Goal: Information Seeking & Learning: Learn about a topic

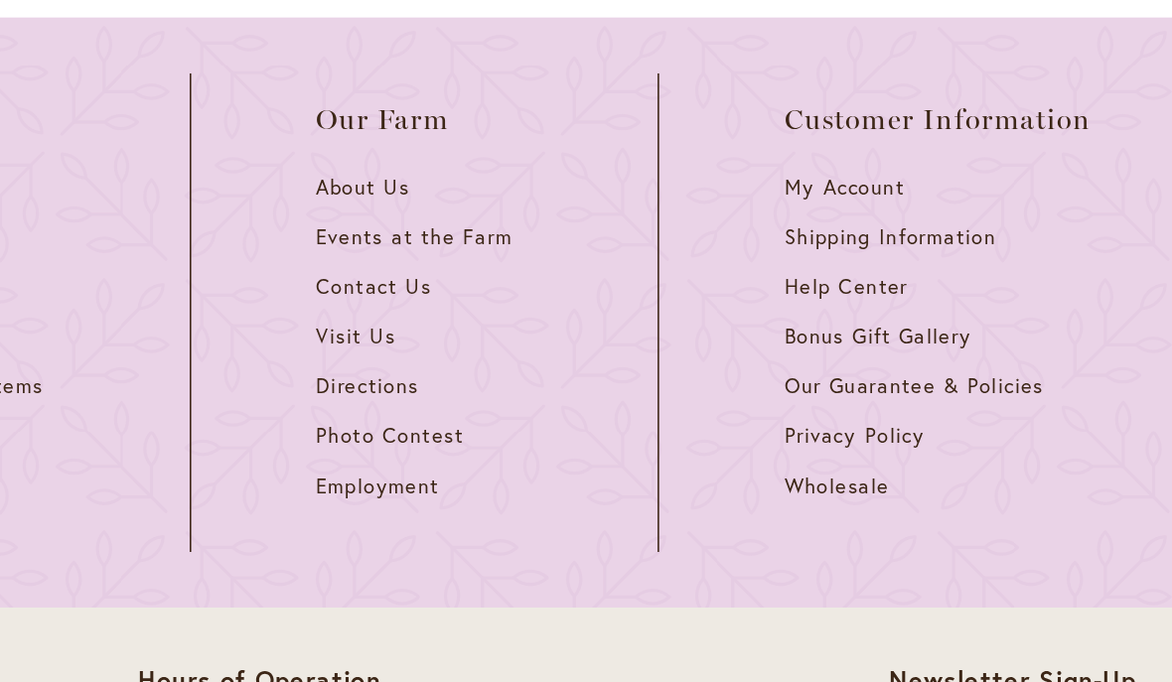
scroll to position [2194, 0]
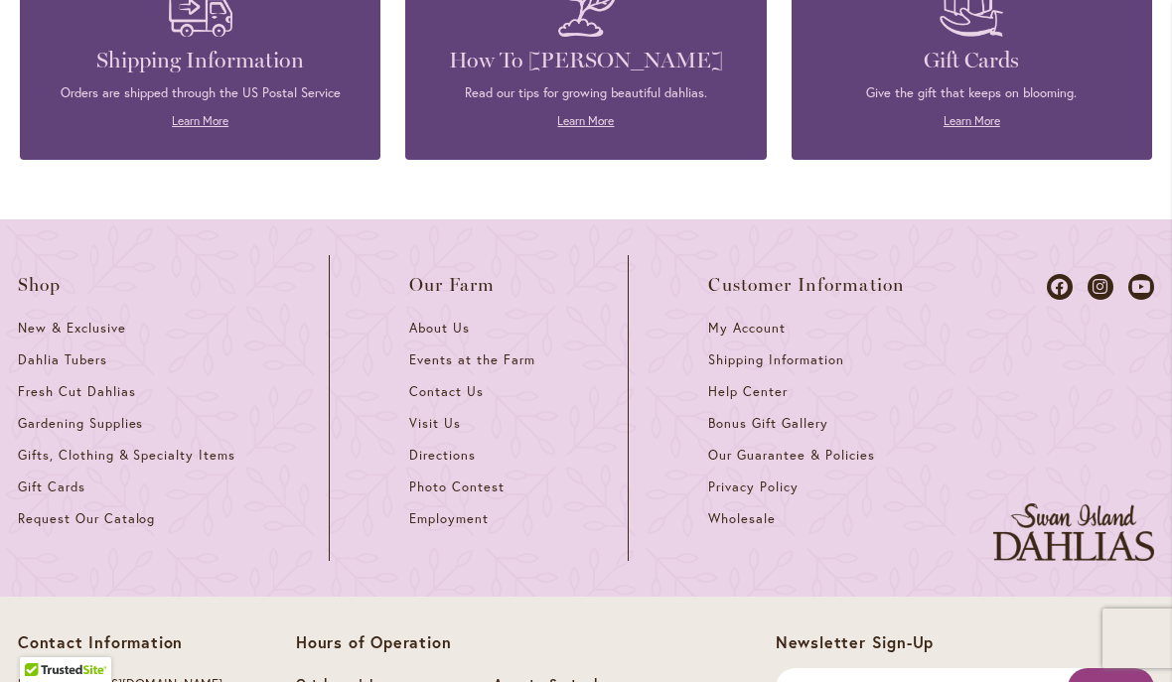
scroll to position [5470, 0]
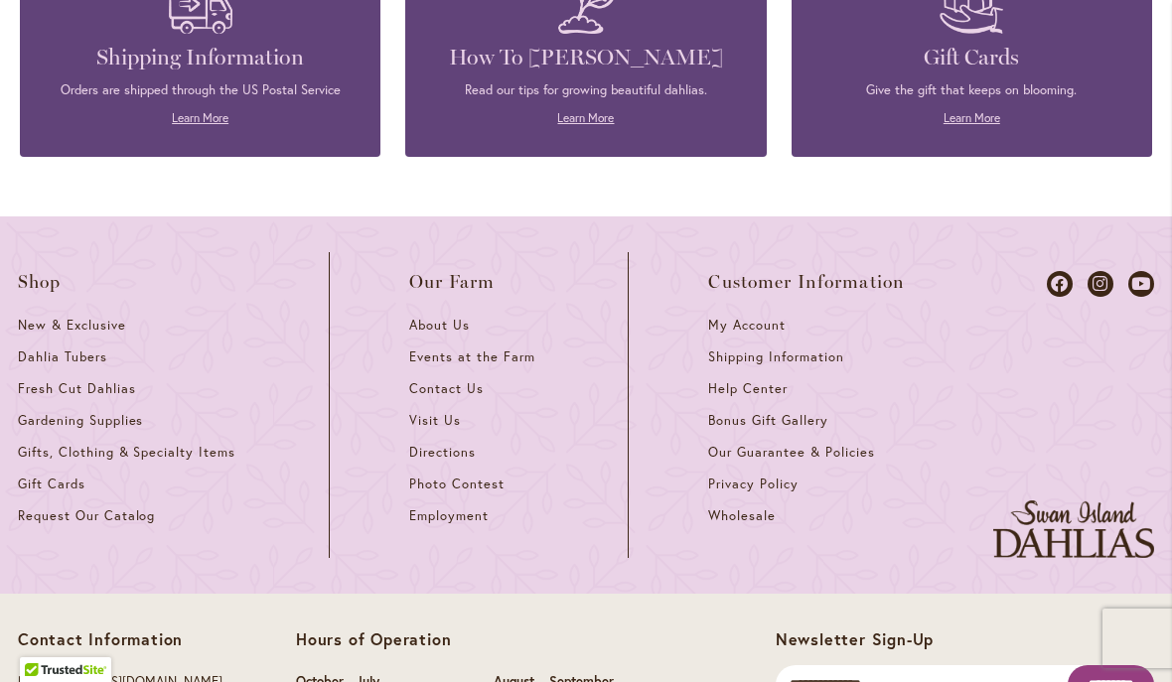
click at [594, 110] on link "Learn More" at bounding box center [585, 117] width 57 height 15
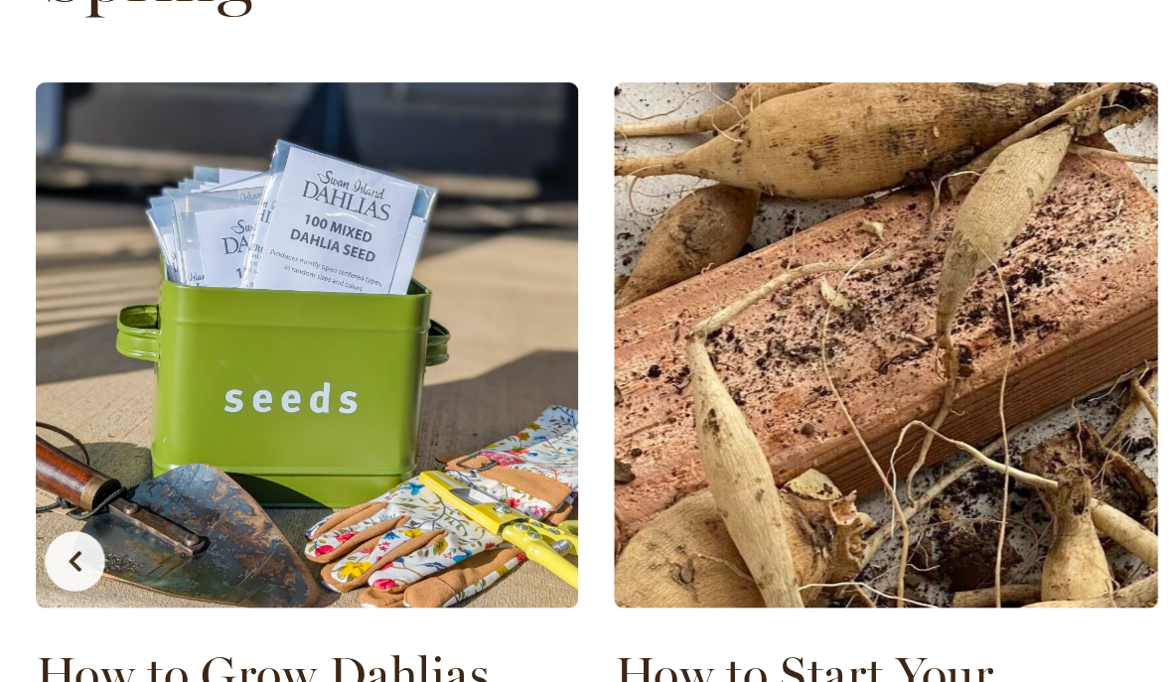
scroll to position [996, 0]
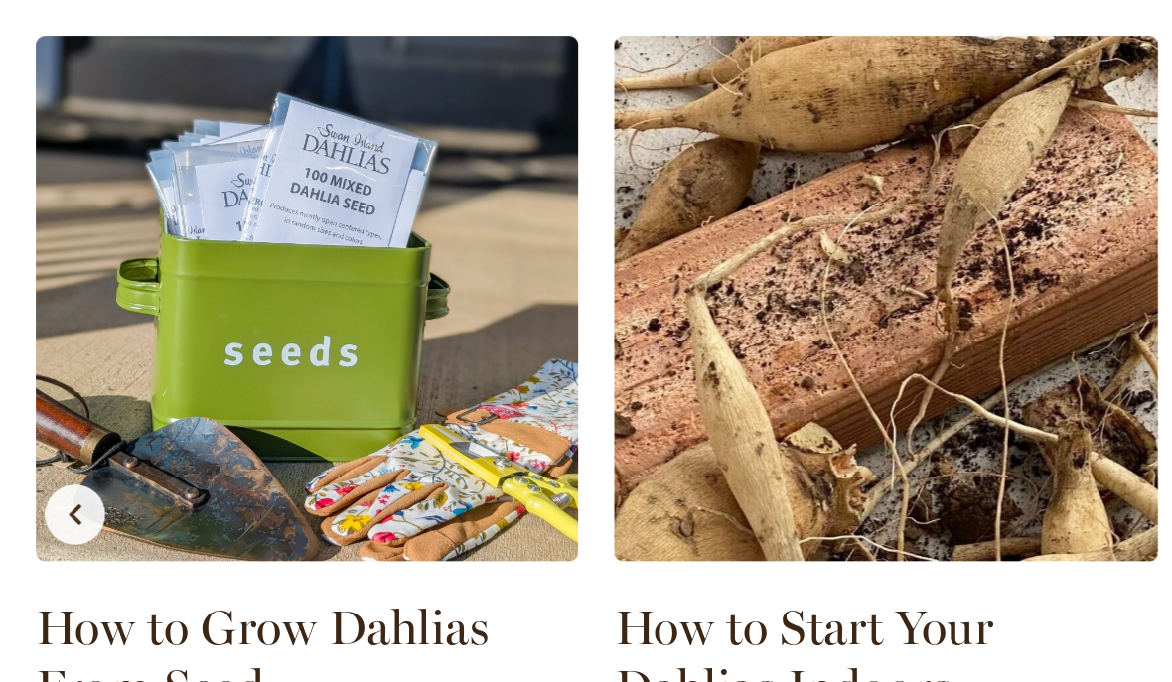
click at [392, 396] on div "How to Grow Dahlias From Seed Growing Tips Read More How to Start Your Dahlias …" at bounding box center [586, 514] width 1136 height 646
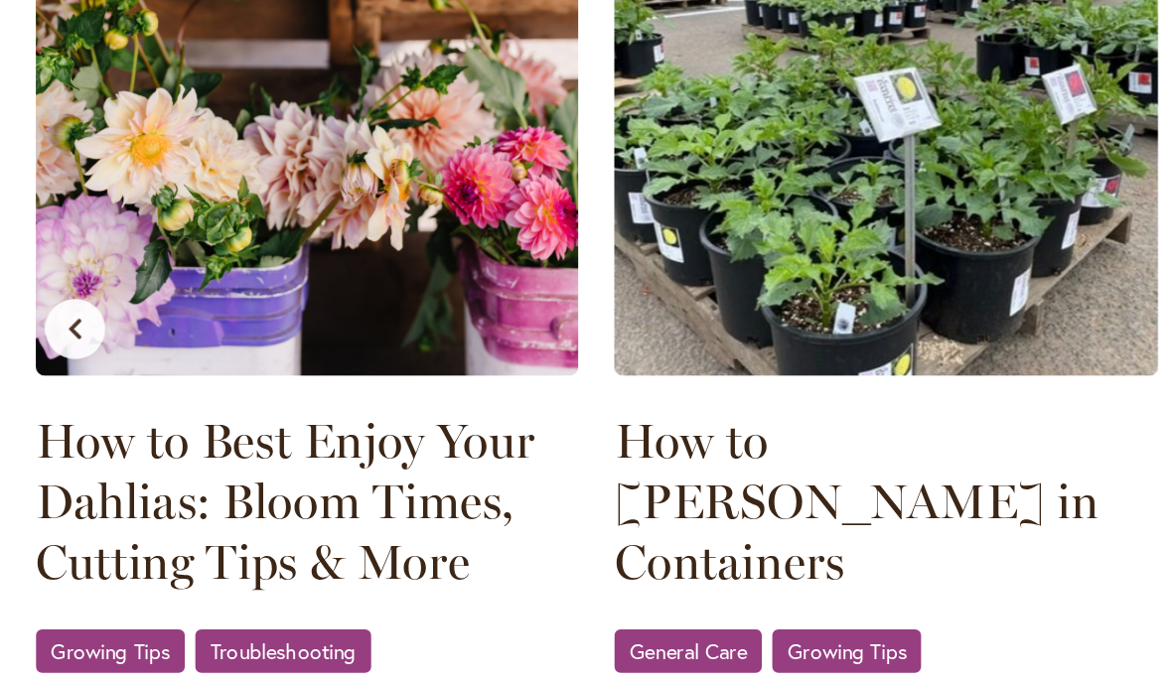
scroll to position [1966, 0]
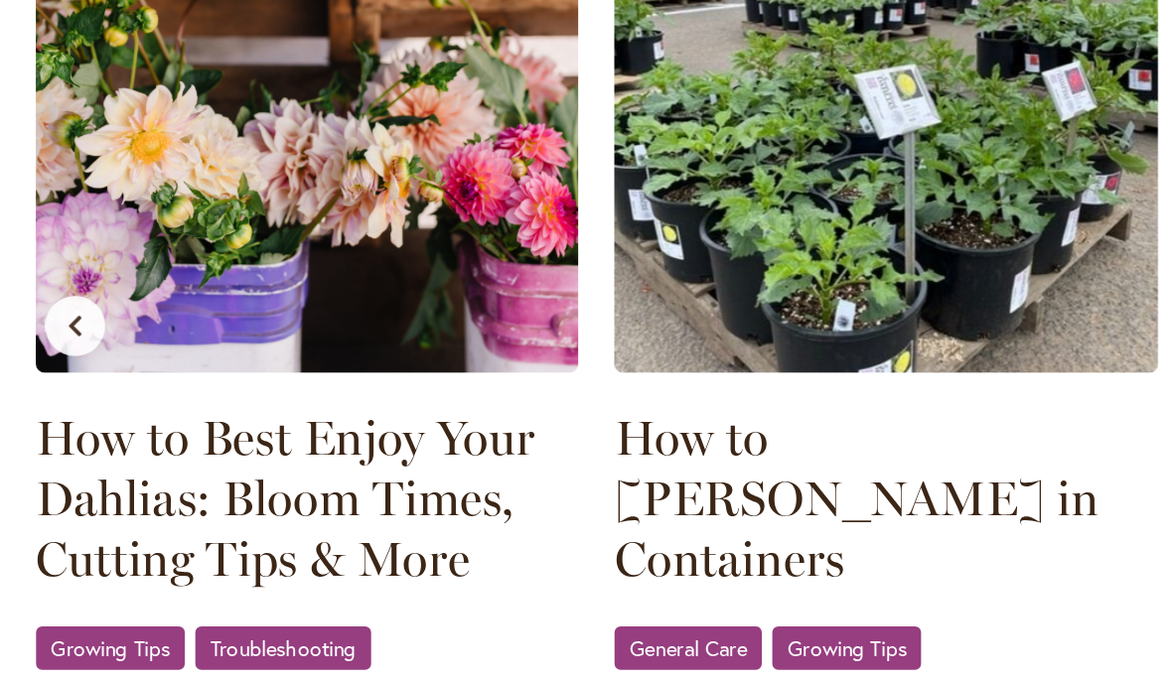
click at [486, 595] on span "General Care" at bounding box center [454, 601] width 77 height 13
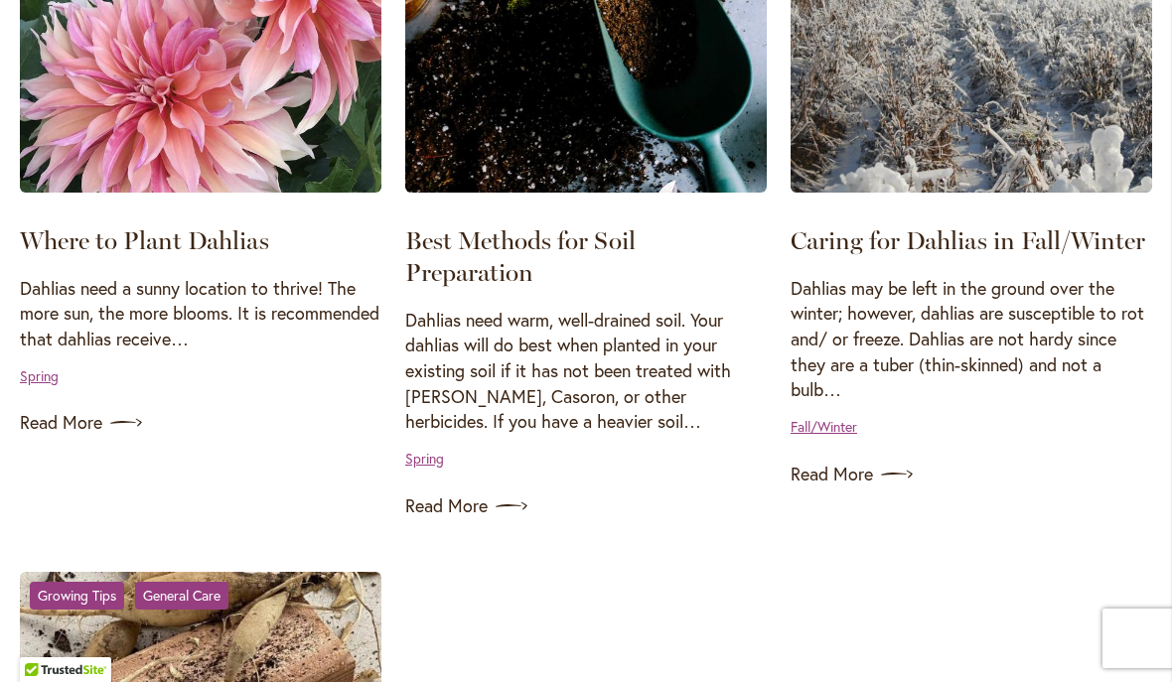
scroll to position [1755, 0]
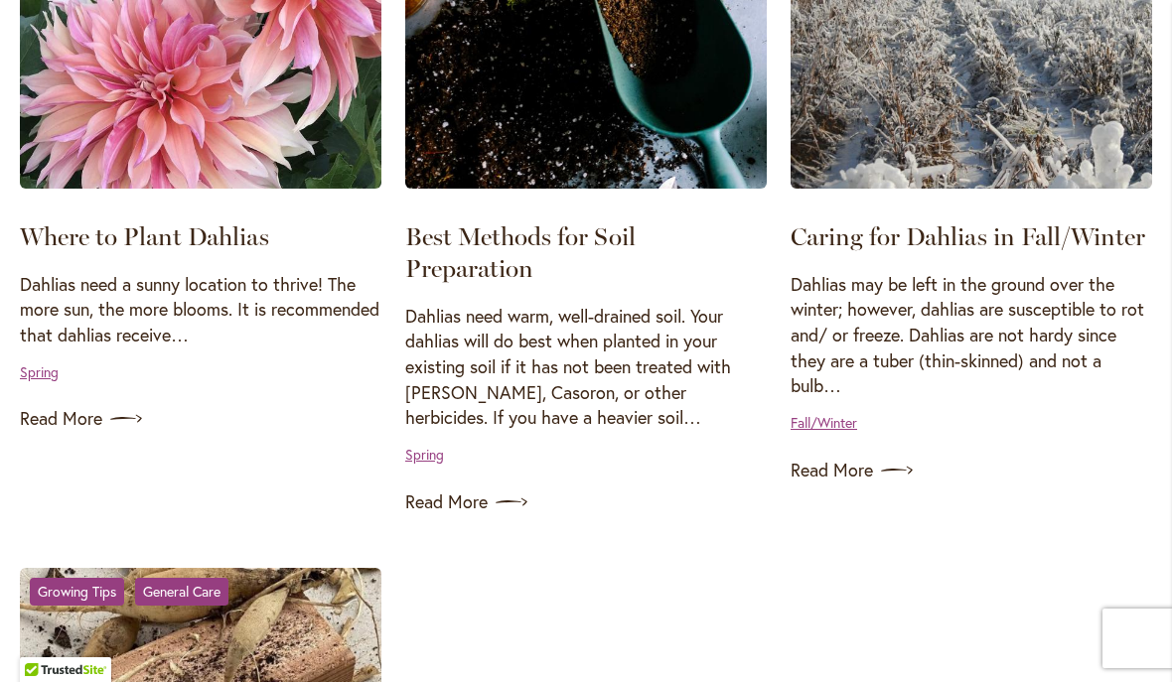
click at [851, 459] on link "Read More" at bounding box center [972, 471] width 362 height 32
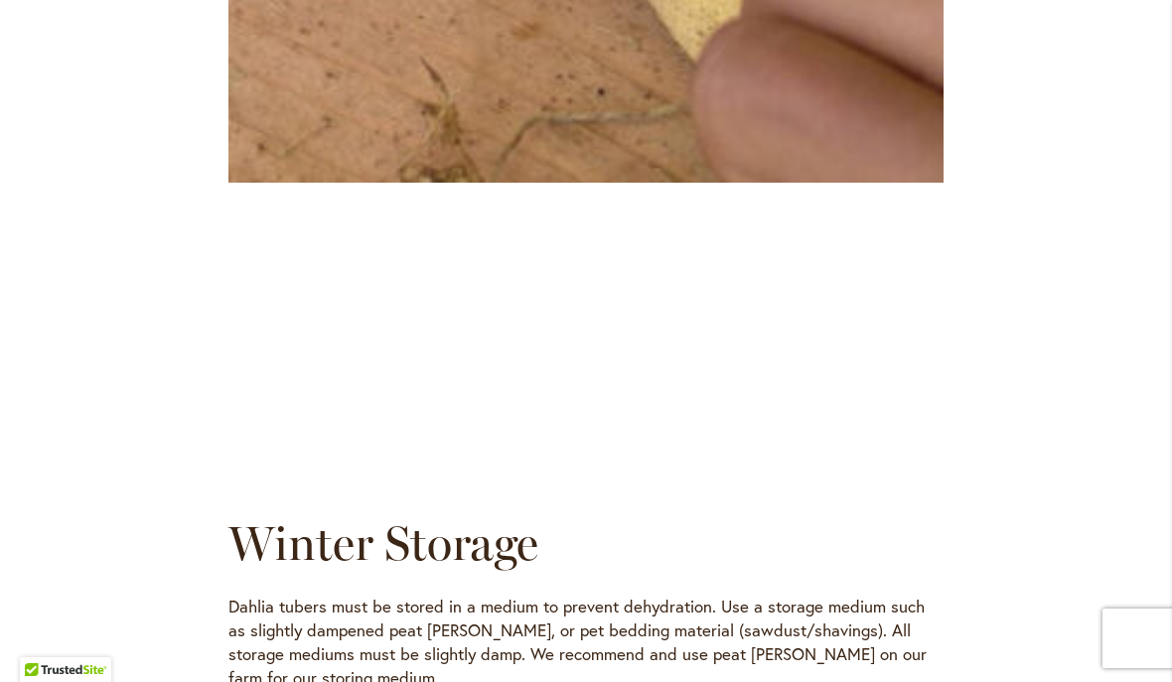
scroll to position [5066, 0]
